Goal: Navigation & Orientation: Understand site structure

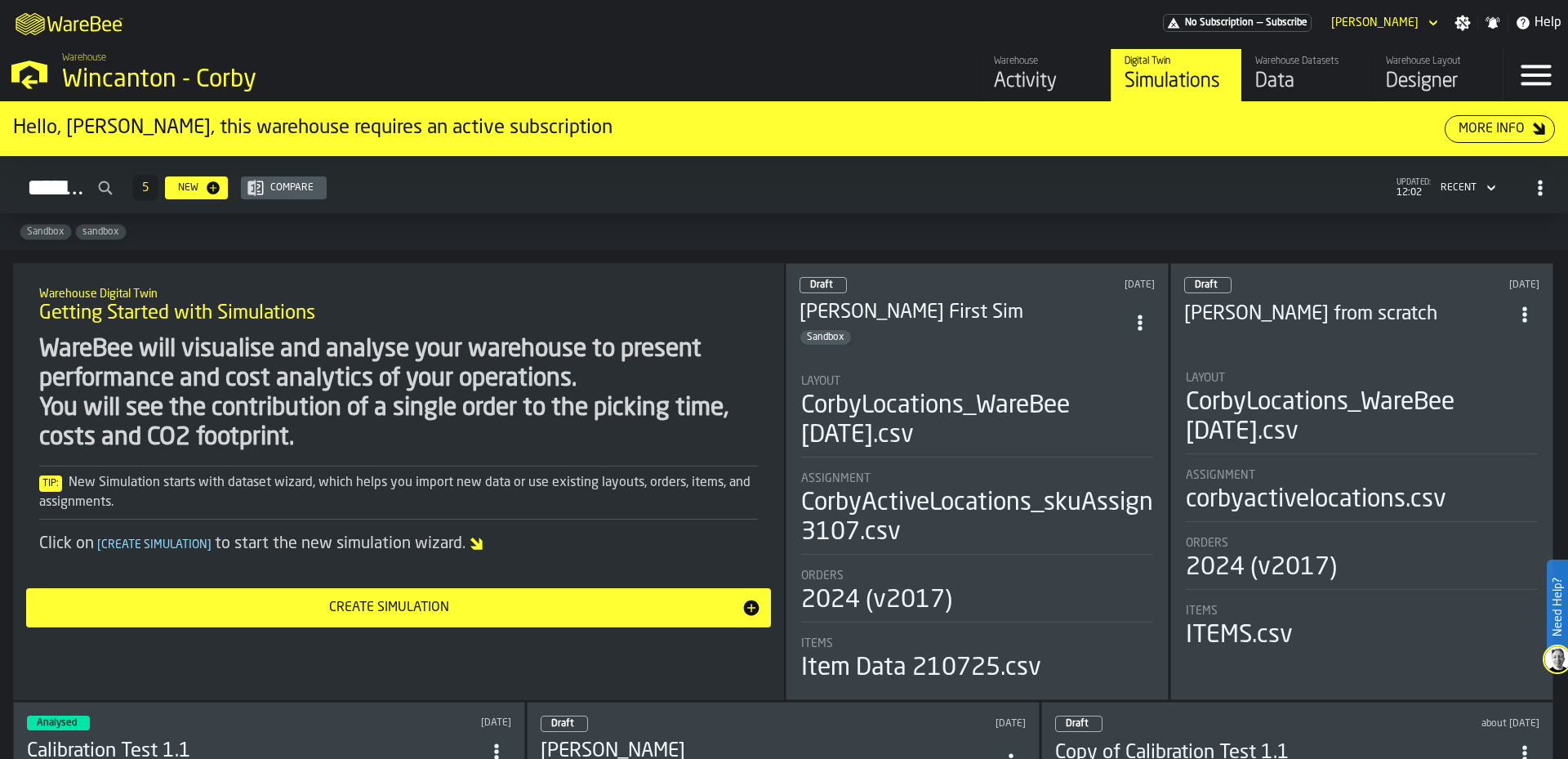
click at [1304, 68] on div "Warehouse Datasets Data" at bounding box center [1308, 75] width 104 height 40
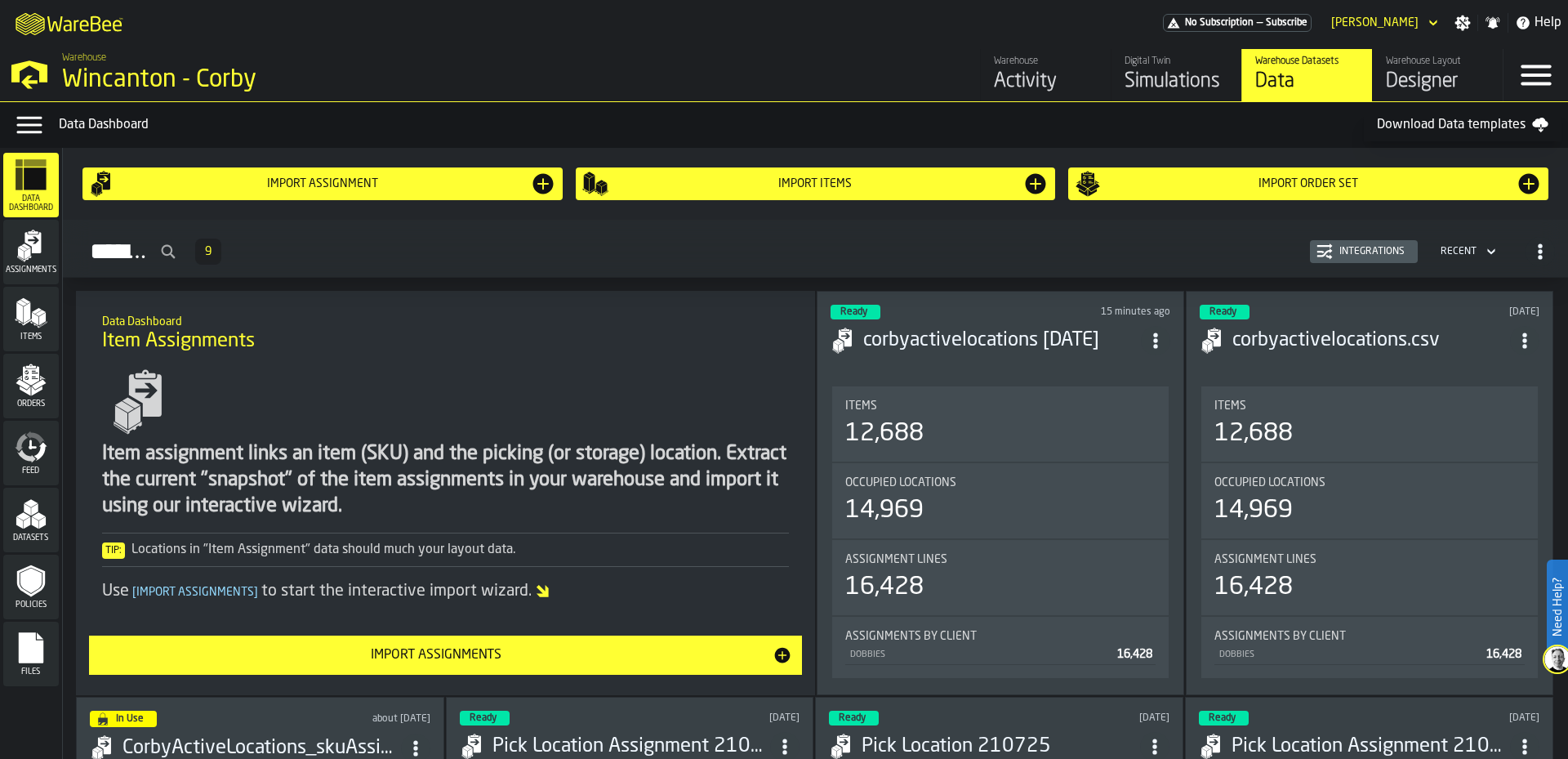
click at [35, 123] on icon "button-toggle-Data Menu" at bounding box center [30, 125] width 33 height 33
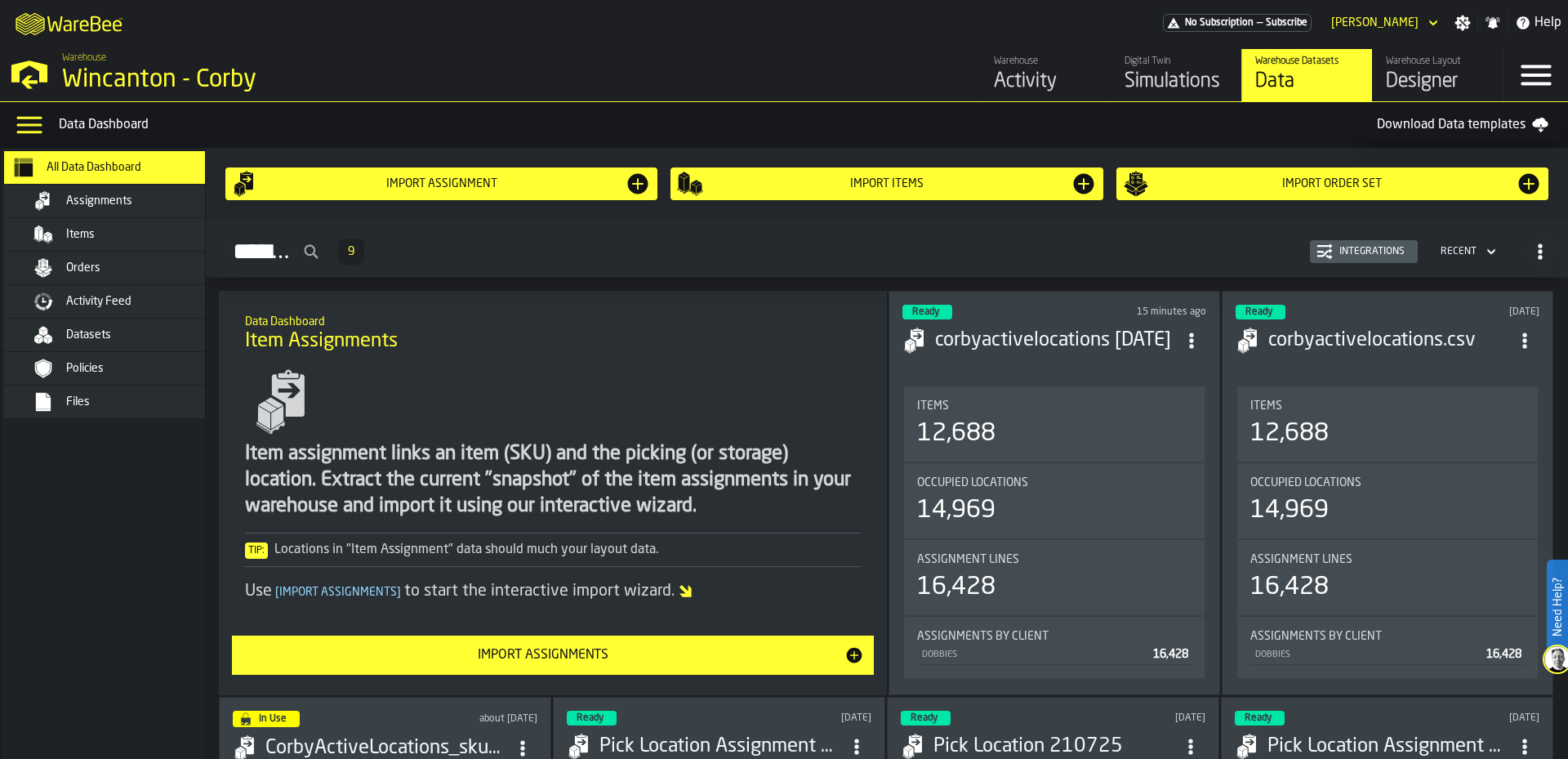
click at [96, 171] on span "All Data Dashboard" at bounding box center [94, 167] width 95 height 13
click at [138, 527] on nav "All Data Dashboard Assignments Items Orders Activity Feed Datasets Policies Fil…" at bounding box center [118, 453] width 235 height 611
click at [1402, 19] on div "[PERSON_NAME]" at bounding box center [1375, 23] width 87 height 13
click at [1402, 42] on li "Logout" at bounding box center [1390, 53] width 105 height 40
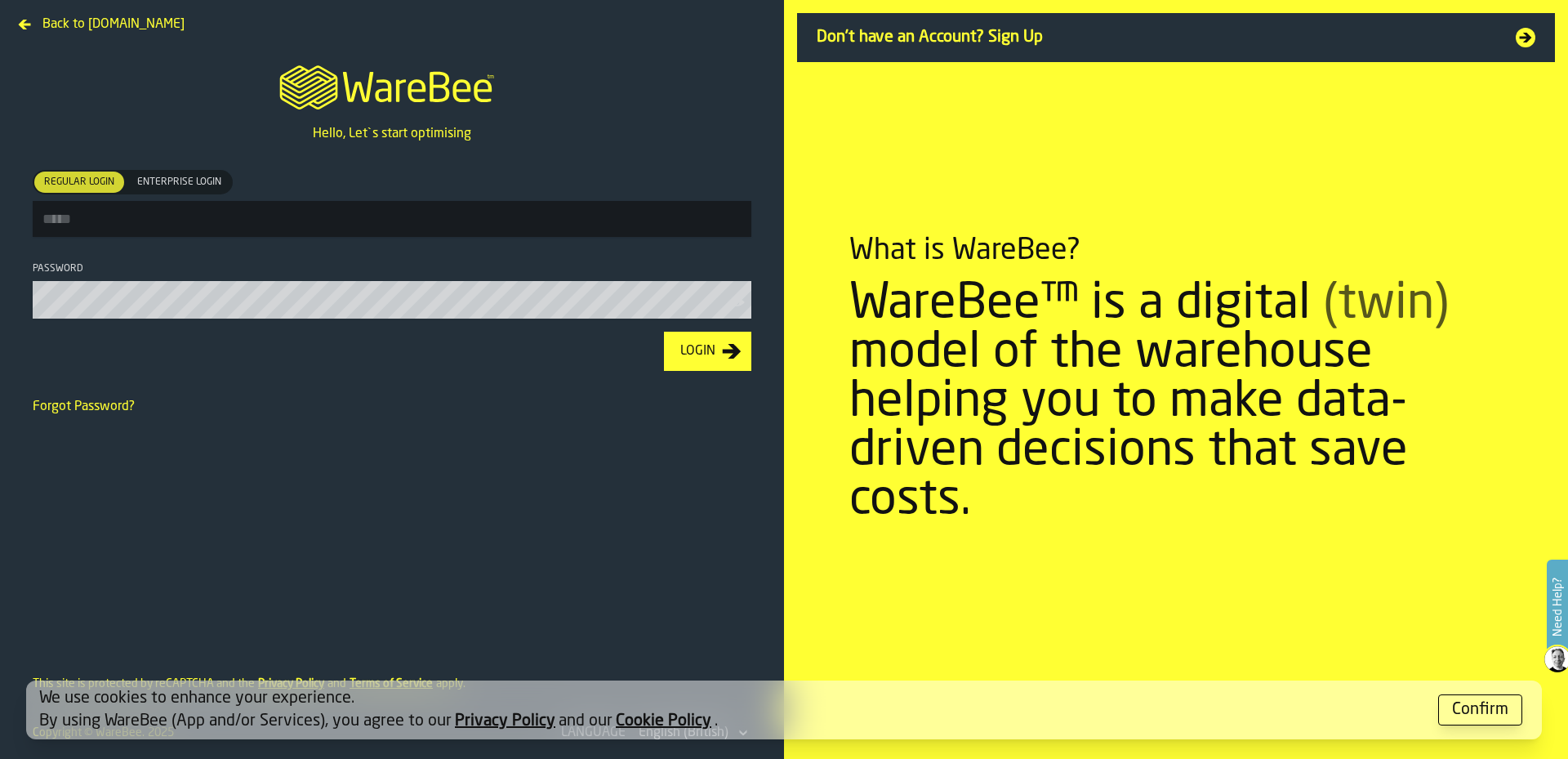
type input "**********"
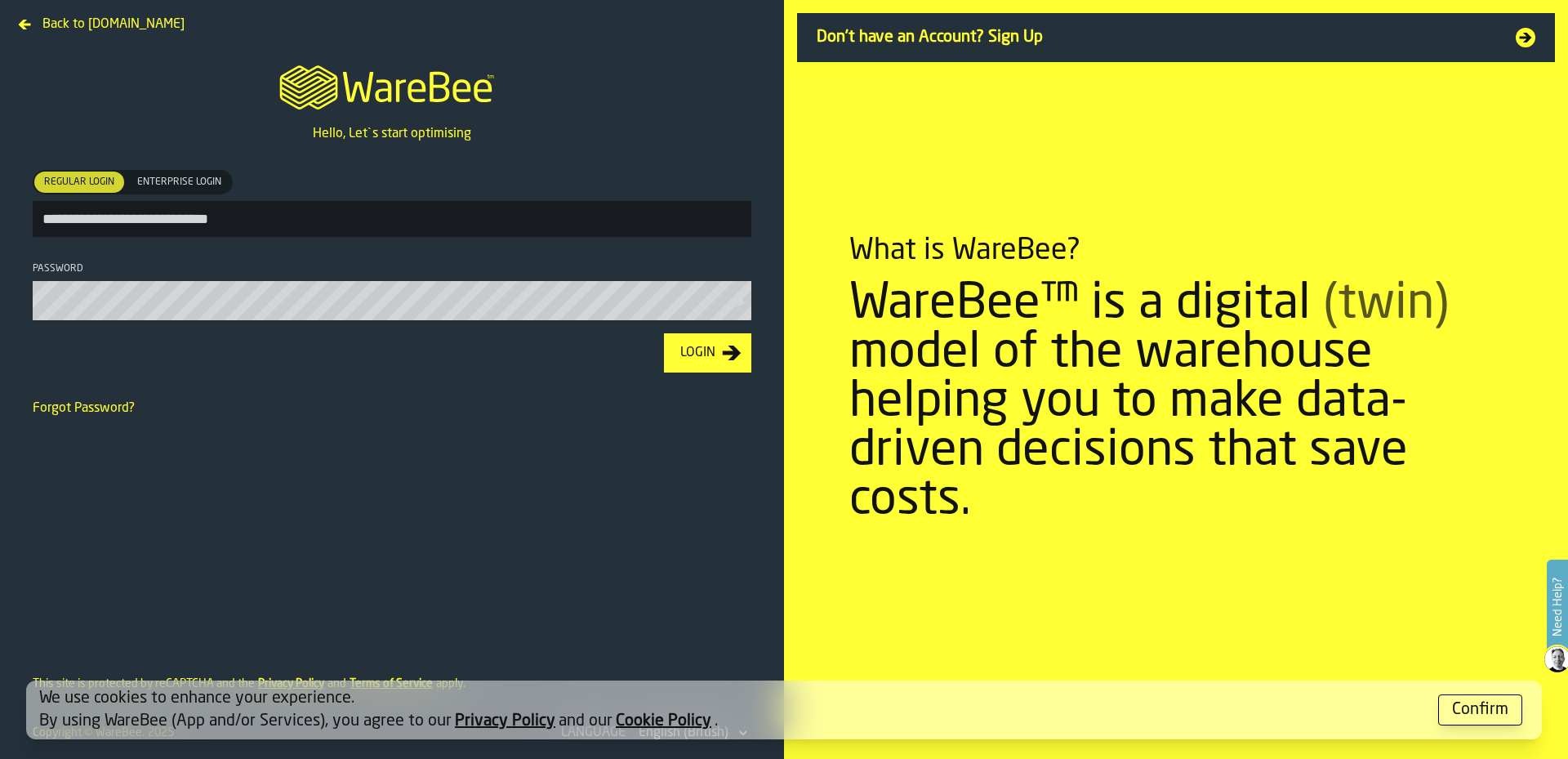
click at [695, 358] on div "Login" at bounding box center [698, 353] width 48 height 20
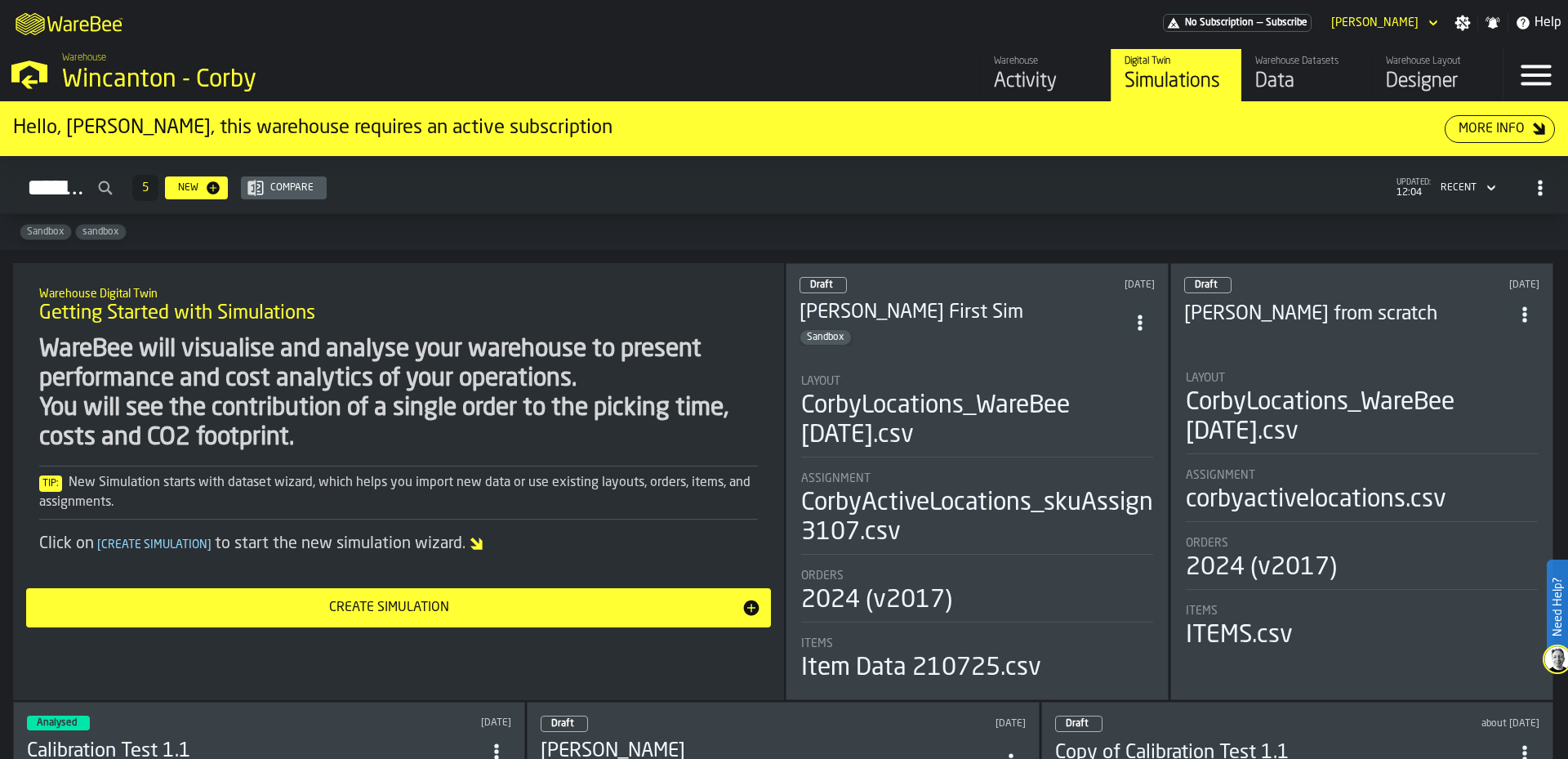
click at [1338, 69] on div "Data" at bounding box center [1308, 82] width 104 height 26
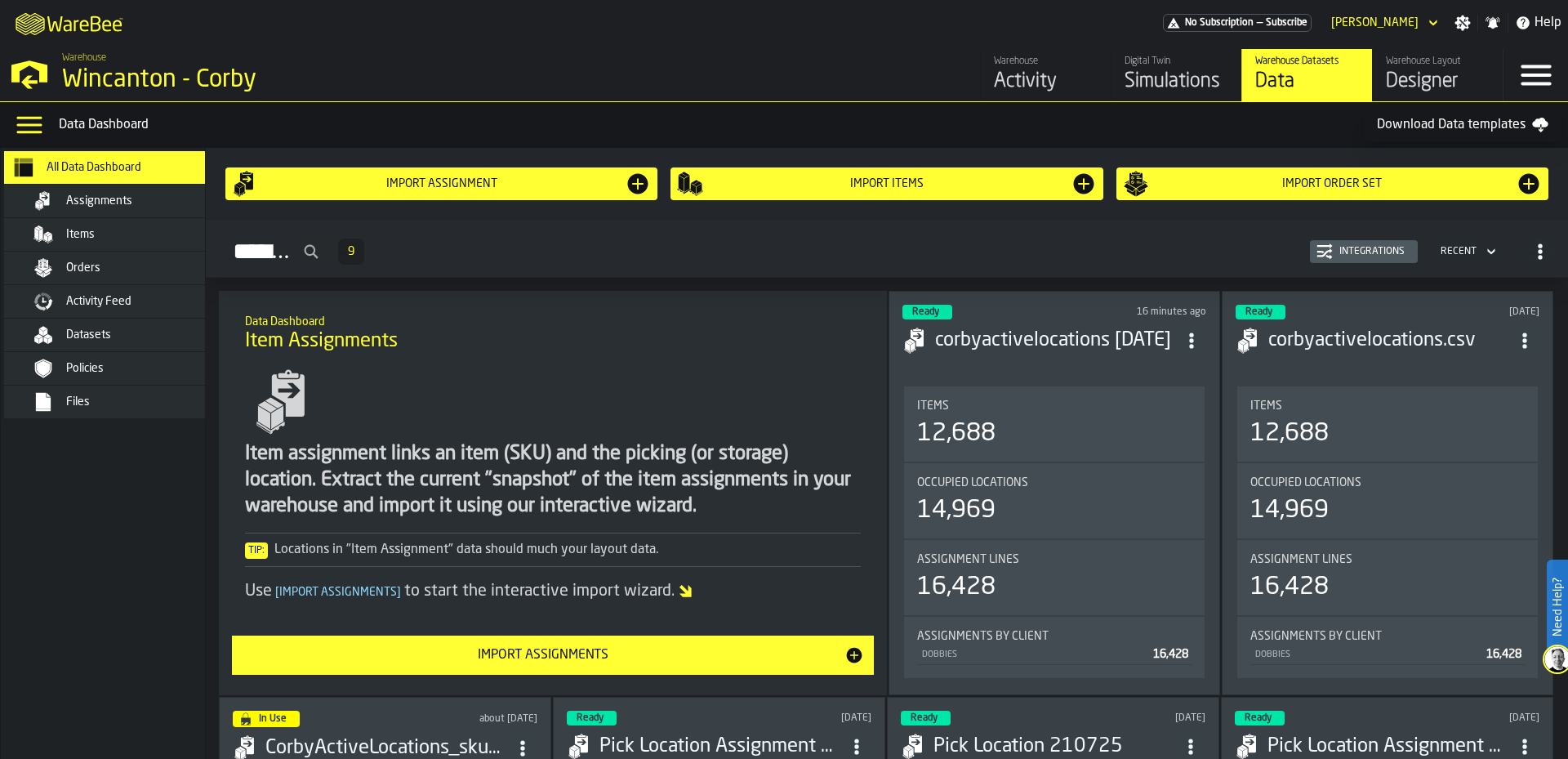
click at [300, 257] on input "Assignments" at bounding box center [272, 252] width 106 height 38
click at [301, 254] on input "Assignments" at bounding box center [272, 252] width 106 height 38
click at [508, 241] on div "Assignments 9 Integrations Recent" at bounding box center [887, 252] width 1336 height 38
click at [1393, 28] on div "[PERSON_NAME]" at bounding box center [1375, 23] width 87 height 13
click at [1368, 48] on div "Logout" at bounding box center [1390, 53] width 85 height 20
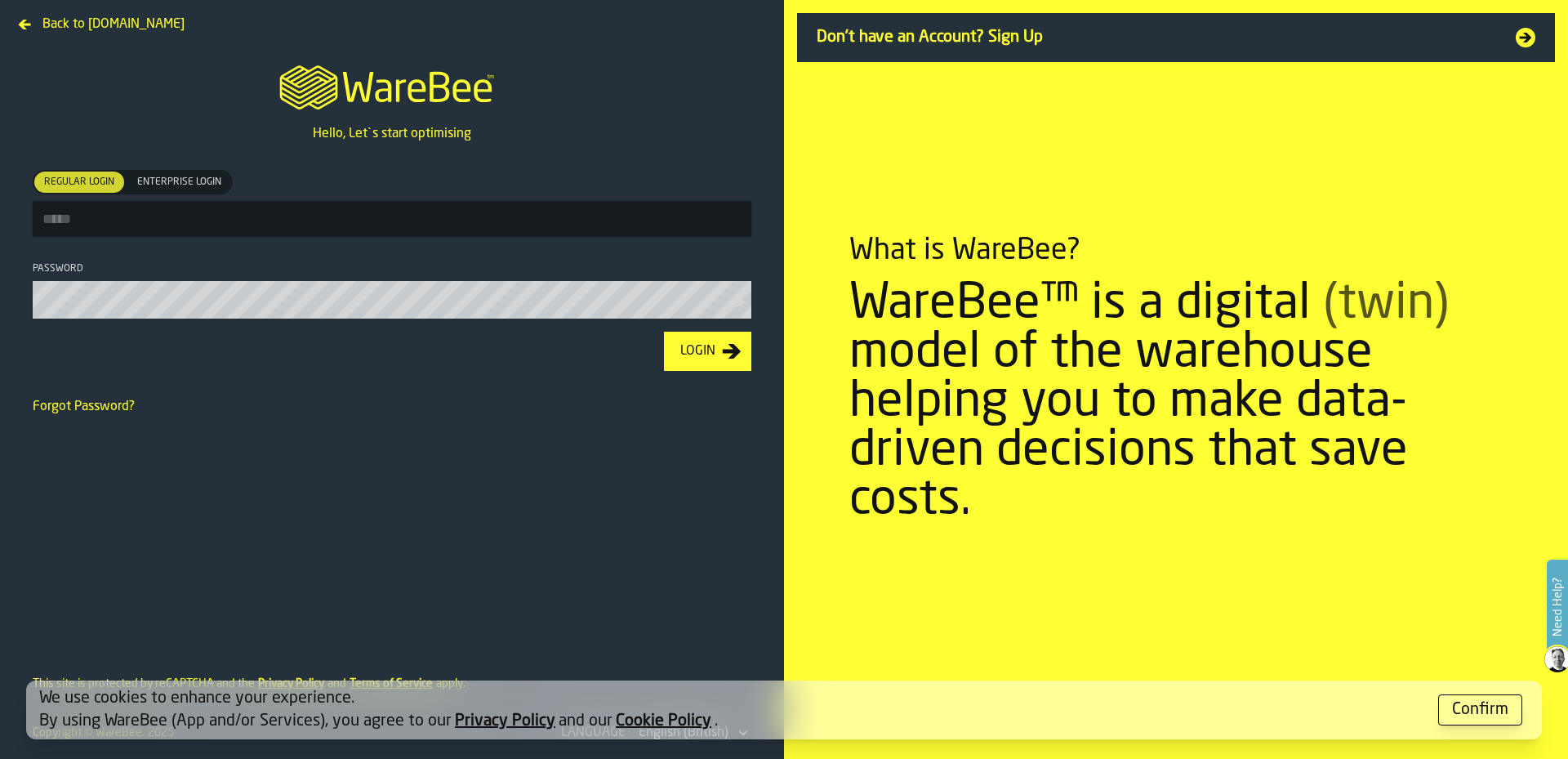
type input "**********"
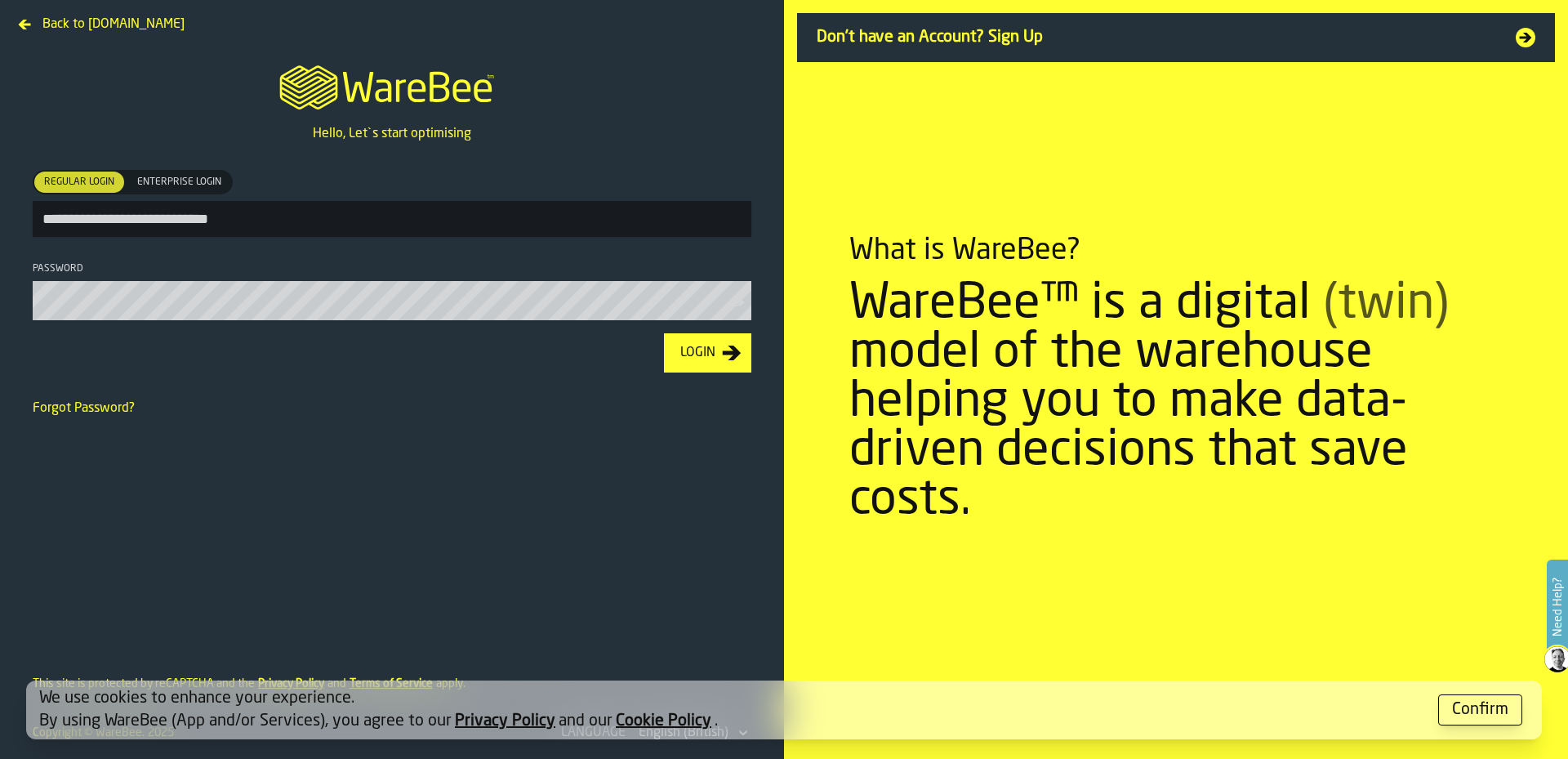
click at [746, 368] on button "Login" at bounding box center [708, 353] width 87 height 40
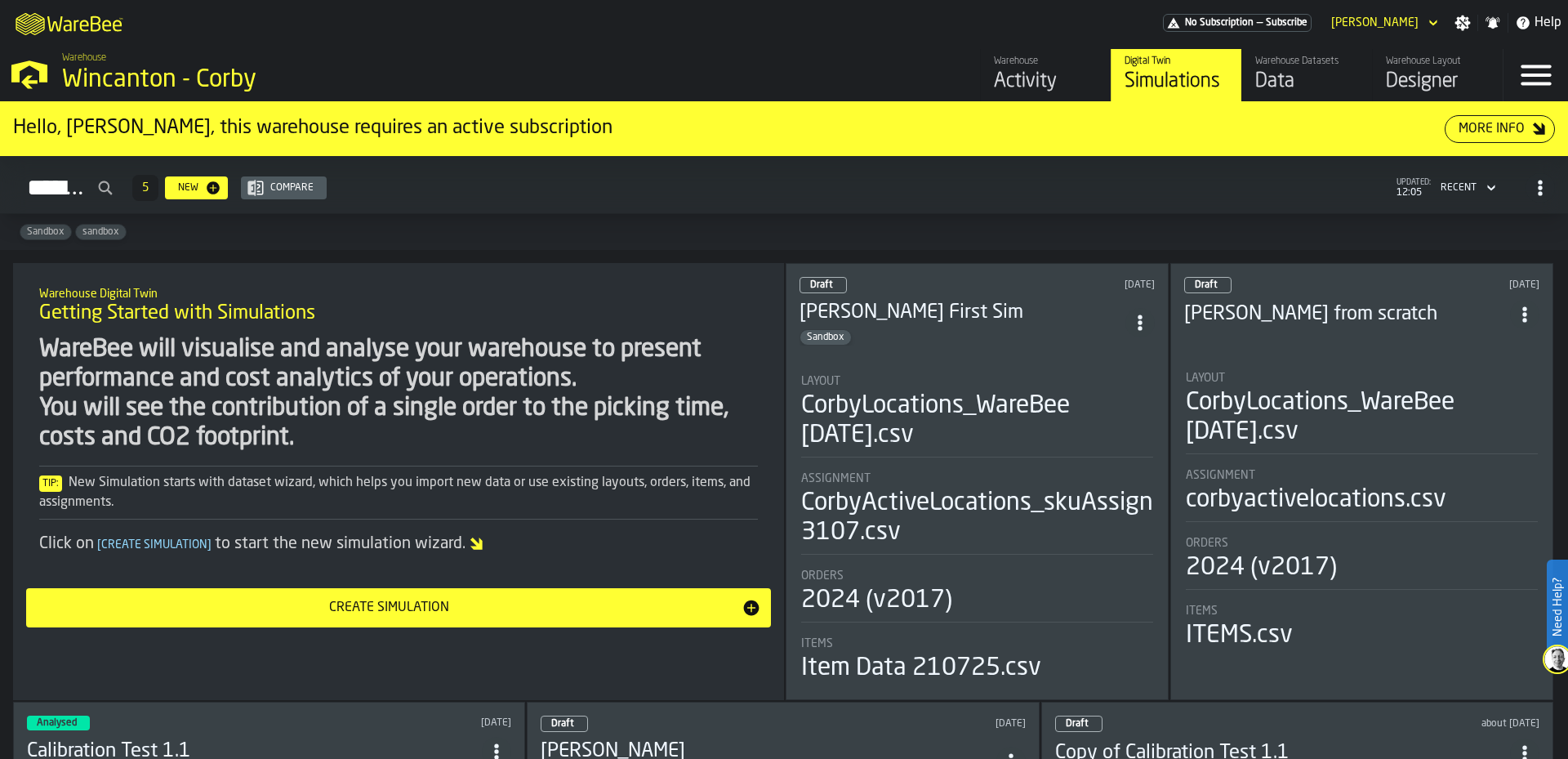
click at [1302, 79] on div "Data" at bounding box center [1308, 82] width 104 height 26
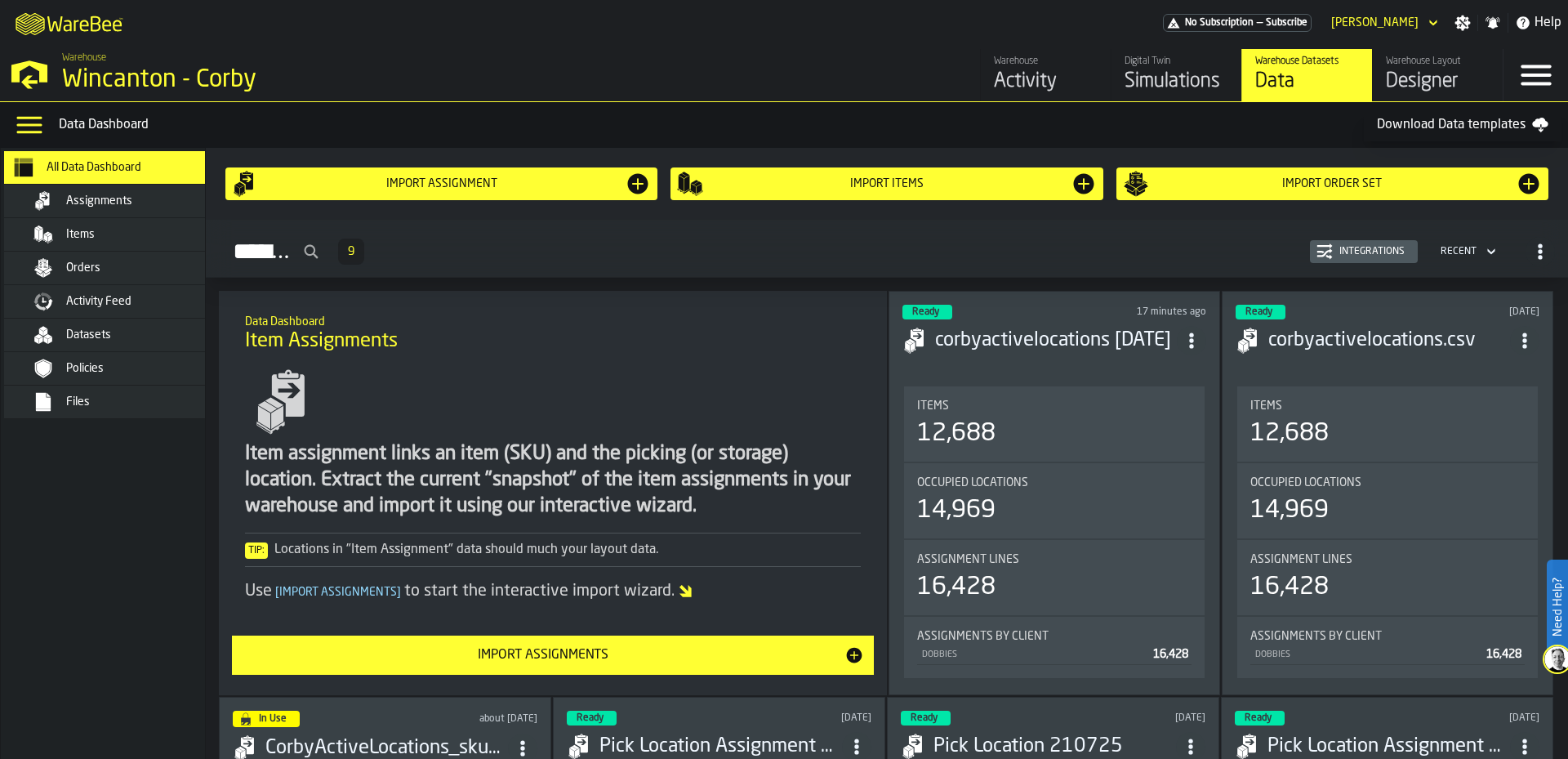
click at [108, 244] on div "Items" at bounding box center [127, 235] width 199 height 20
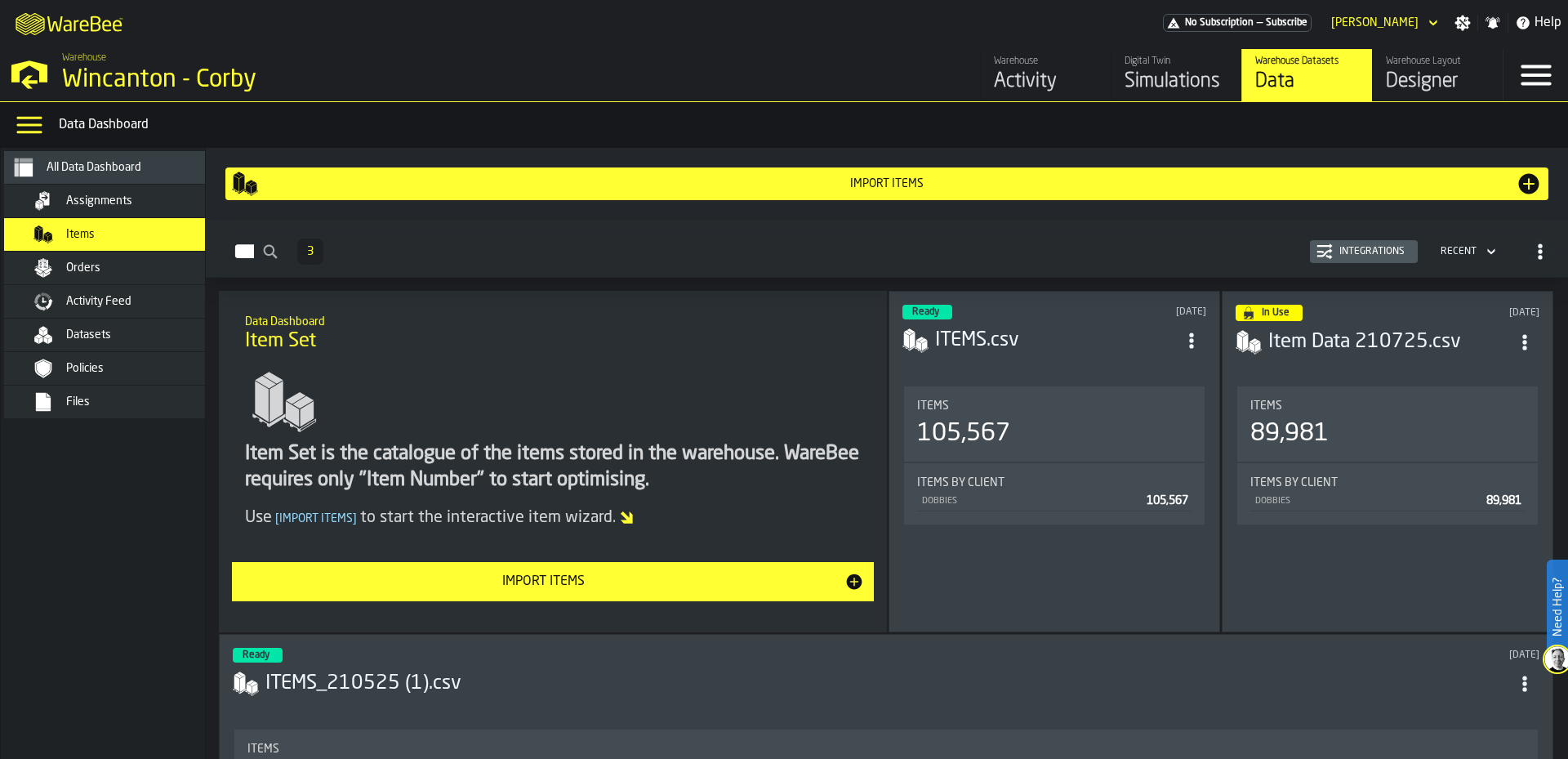
click at [102, 597] on nav "All Data Dashboard Assignments Items Orders Activity Feed Datasets Policies Fil…" at bounding box center [118, 453] width 235 height 611
click at [166, 415] on div "Files" at bounding box center [119, 402] width 229 height 33
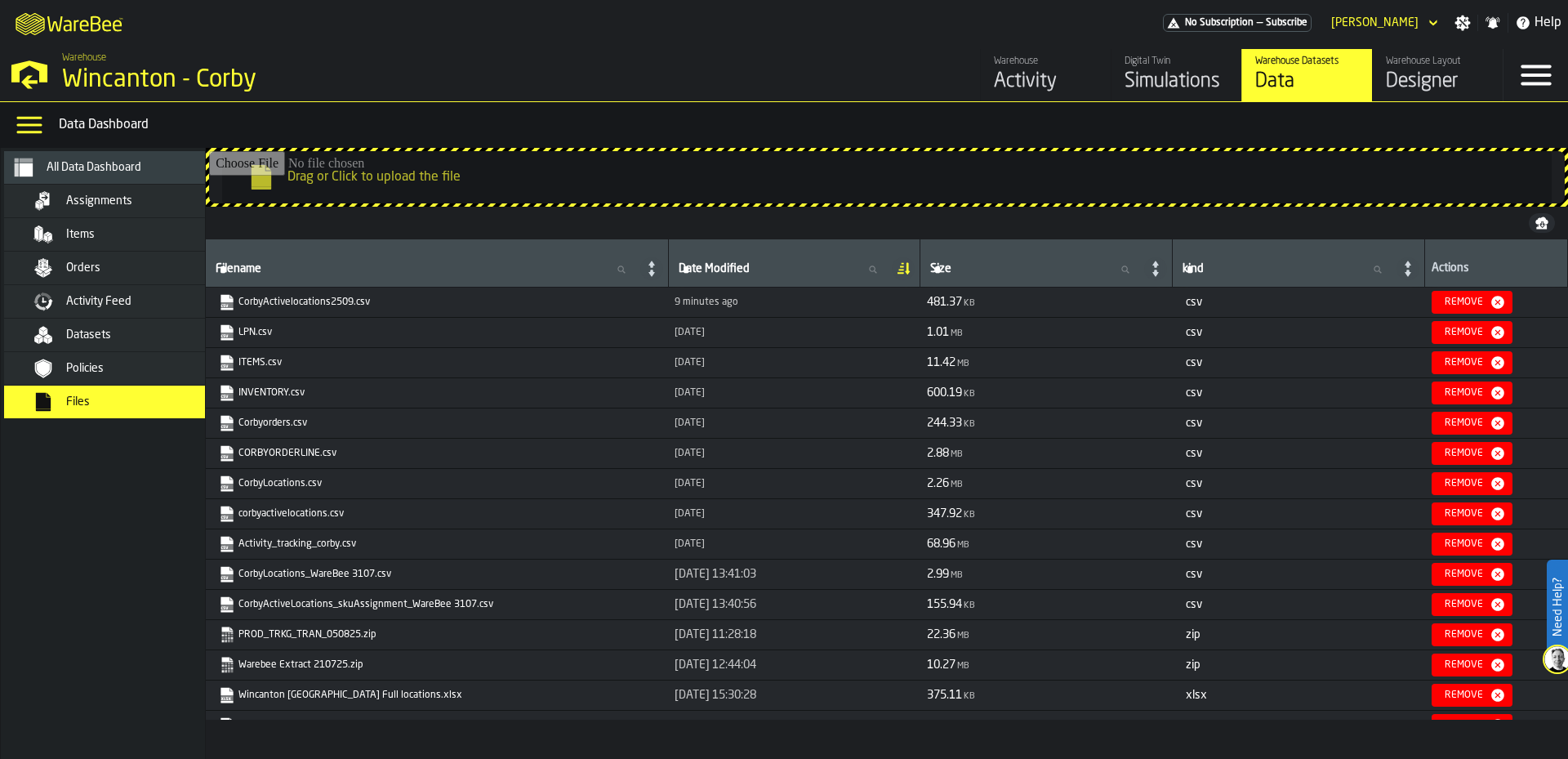
click at [102, 190] on div "Assignments" at bounding box center [119, 201] width 229 height 33
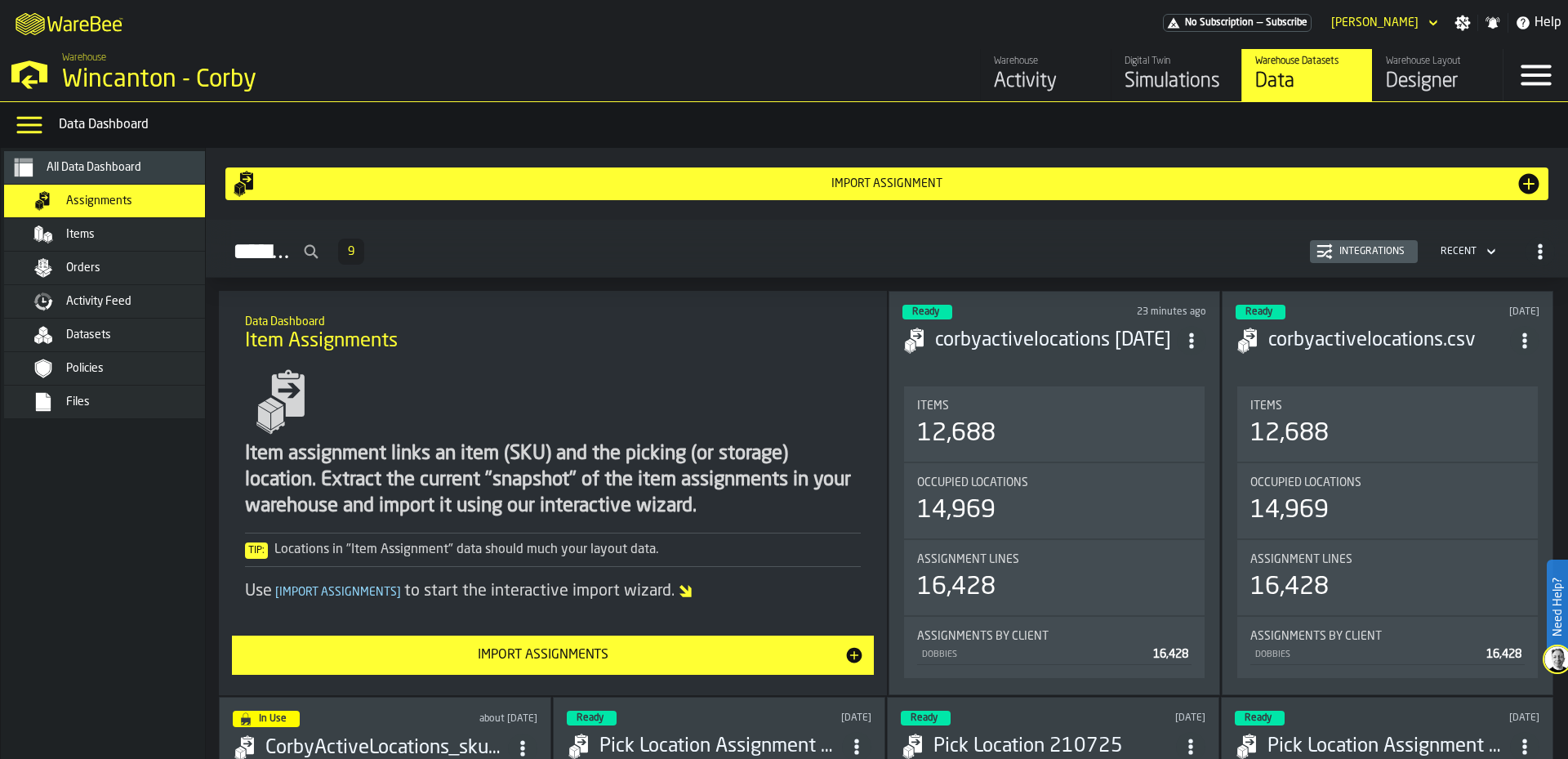
click at [108, 171] on span "All Data Dashboard" at bounding box center [94, 167] width 95 height 13
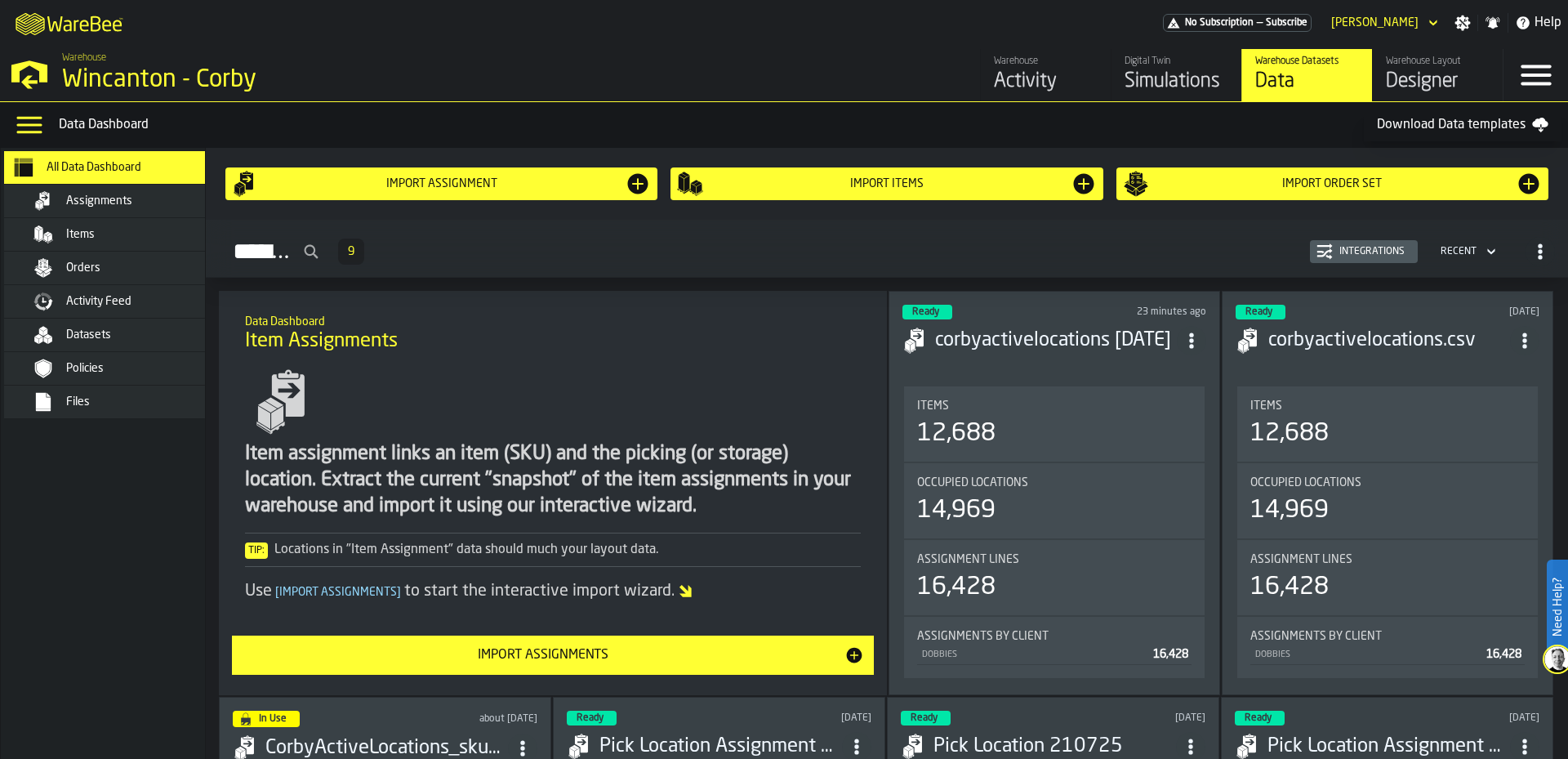
click at [1332, 263] on button "Integrations" at bounding box center [1364, 251] width 108 height 23
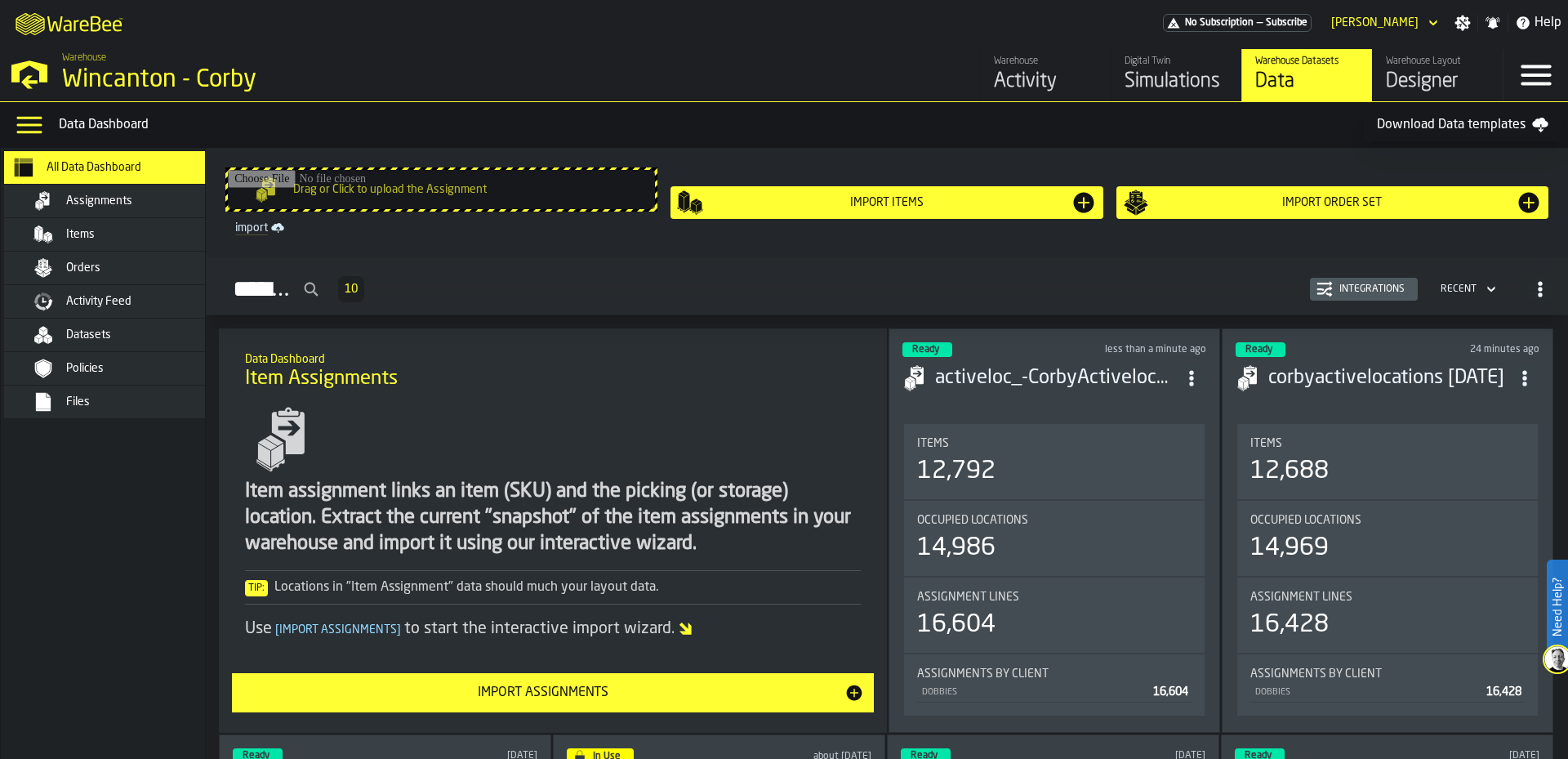
click at [75, 551] on nav "All Data Dashboard Assignments Items Orders Activity Feed Datasets Policies Fil…" at bounding box center [118, 453] width 235 height 611
click at [115, 274] on div "Orders" at bounding box center [146, 268] width 160 height 13
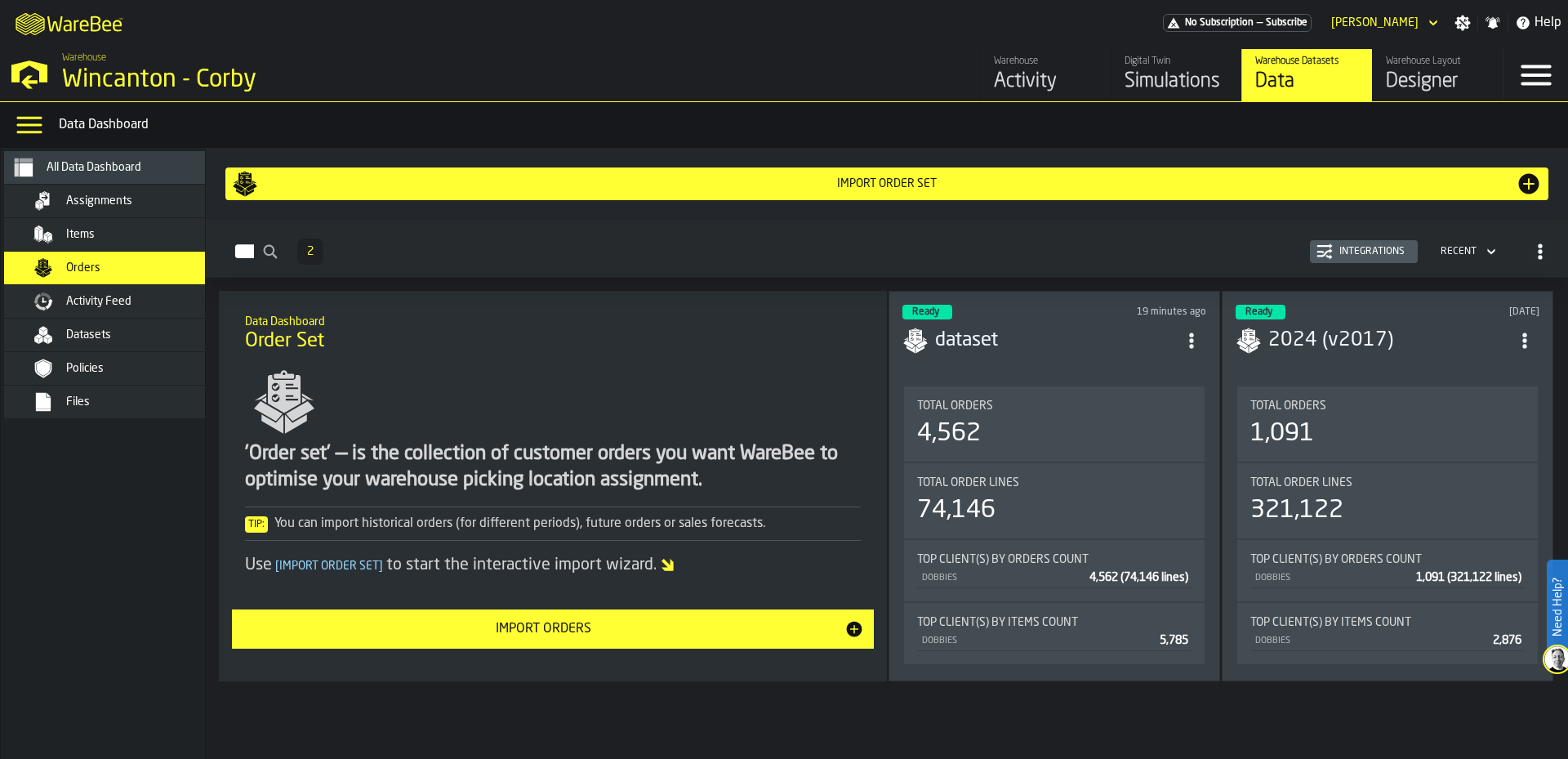
click at [102, 565] on nav "All Data Dashboard Assignments Items Orders Activity Feed Datasets Policies Fil…" at bounding box center [118, 453] width 235 height 611
click at [110, 326] on div "Datasets" at bounding box center [127, 335] width 199 height 20
